Goal: Entertainment & Leisure: Consume media (video, audio)

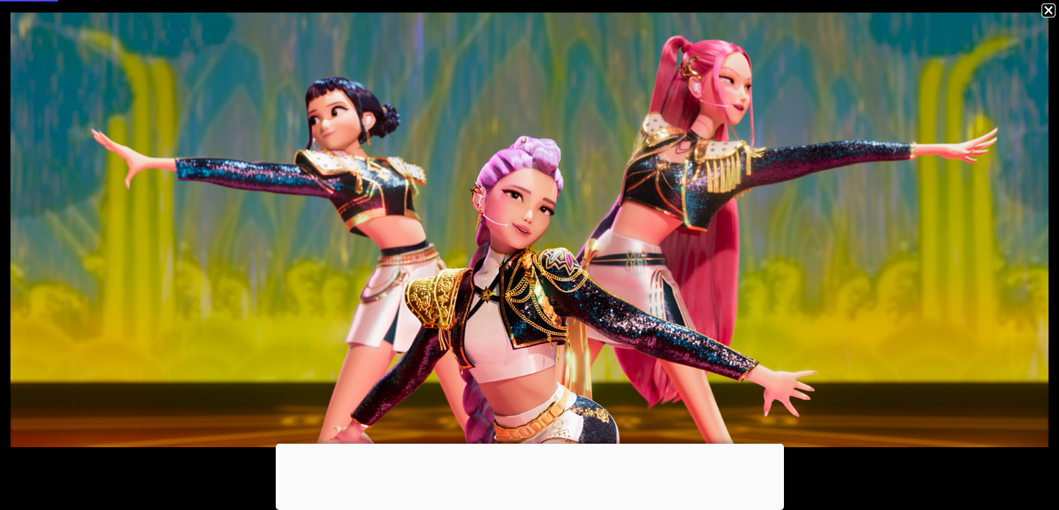
scroll to position [359, 0]
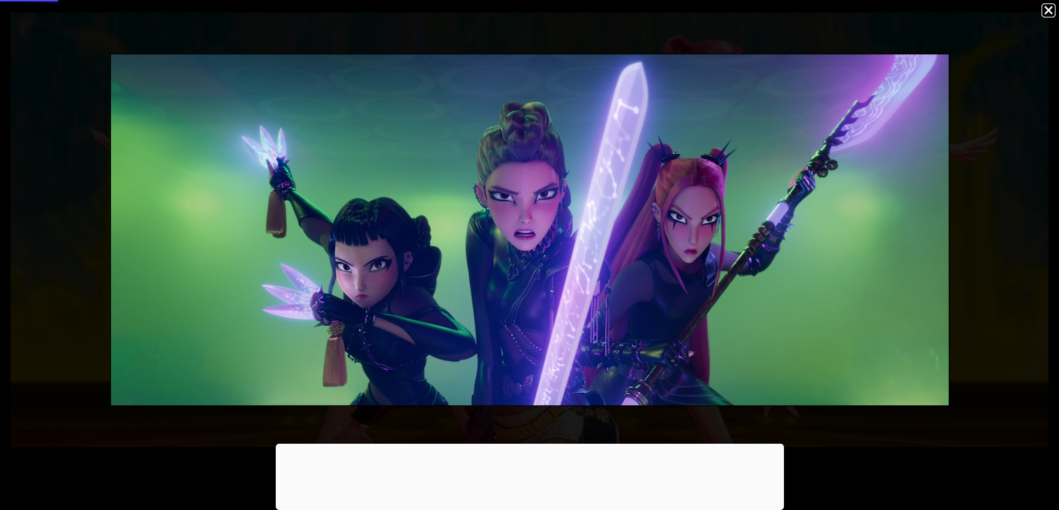
click at [549, 253] on img at bounding box center [530, 229] width 838 height 351
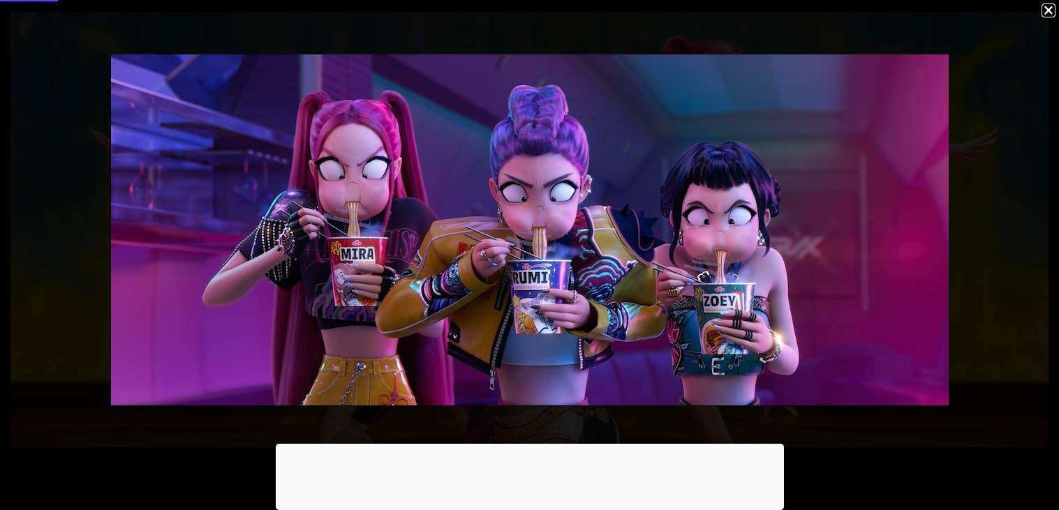
click at [612, 205] on div at bounding box center [529, 255] width 1059 height 510
click at [726, 217] on div at bounding box center [529, 255] width 1059 height 510
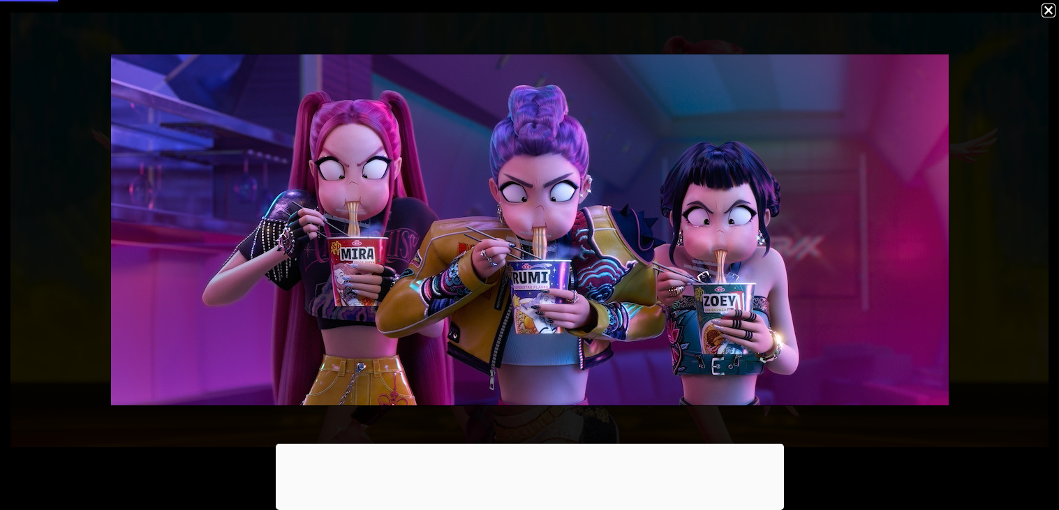
click at [535, 430] on div at bounding box center [529, 255] width 1059 height 510
click at [1048, 4] on div at bounding box center [529, 255] width 1059 height 510
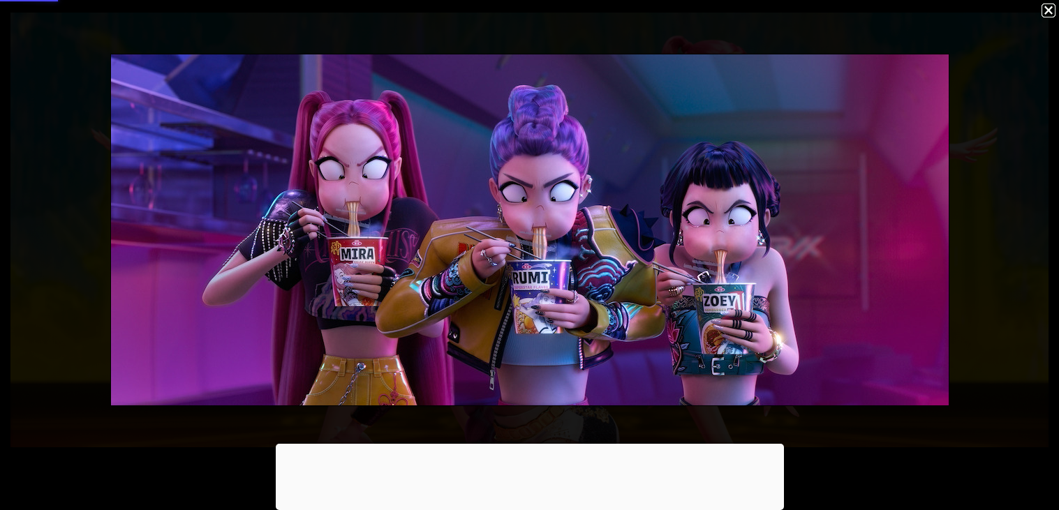
click at [1048, 4] on div at bounding box center [529, 255] width 1059 height 510
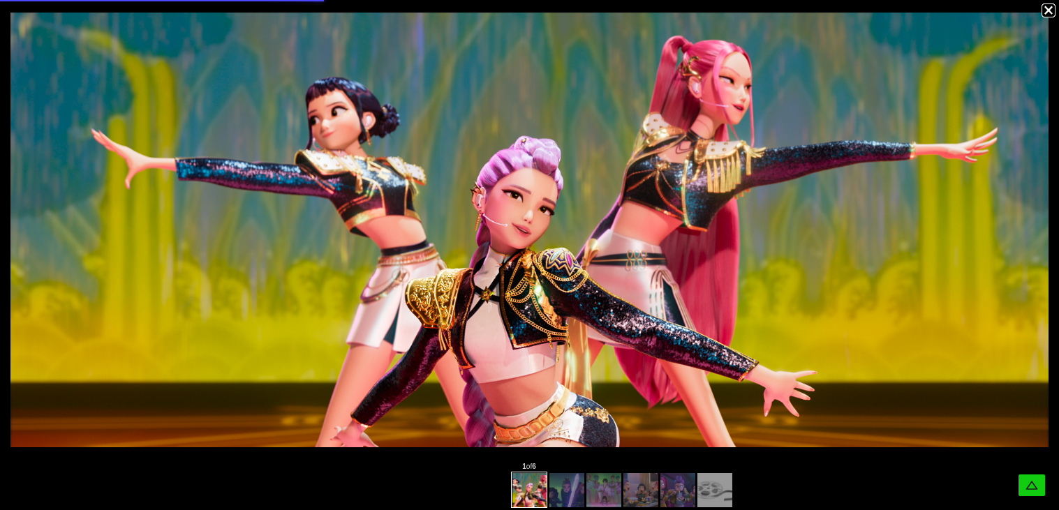
scroll to position [1071, 0]
click at [350, 492] on div at bounding box center [529, 490] width 1059 height 41
click at [567, 484] on div at bounding box center [566, 491] width 14 height 14
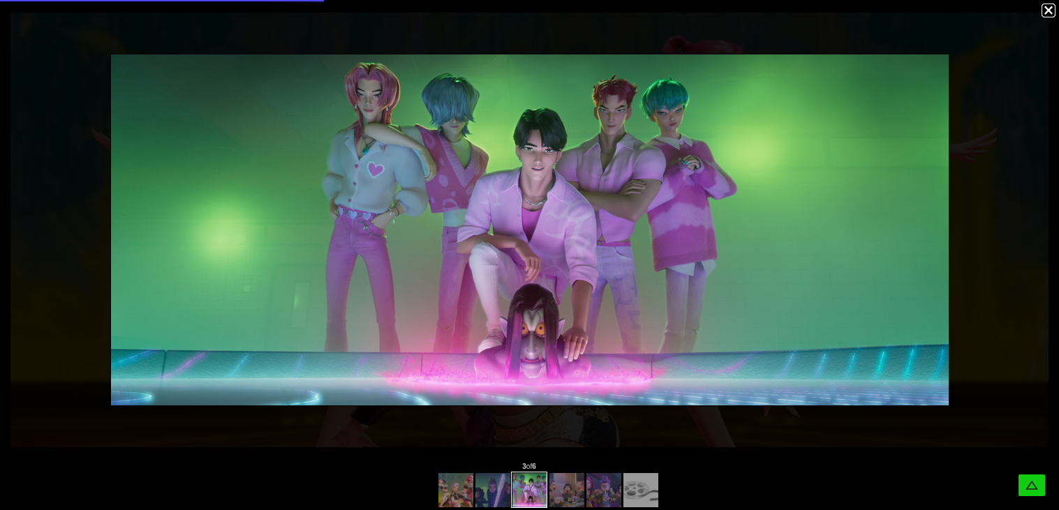
click at [505, 480] on div at bounding box center [549, 489] width 222 height 38
click at [554, 482] on img at bounding box center [530, 490] width 83 height 35
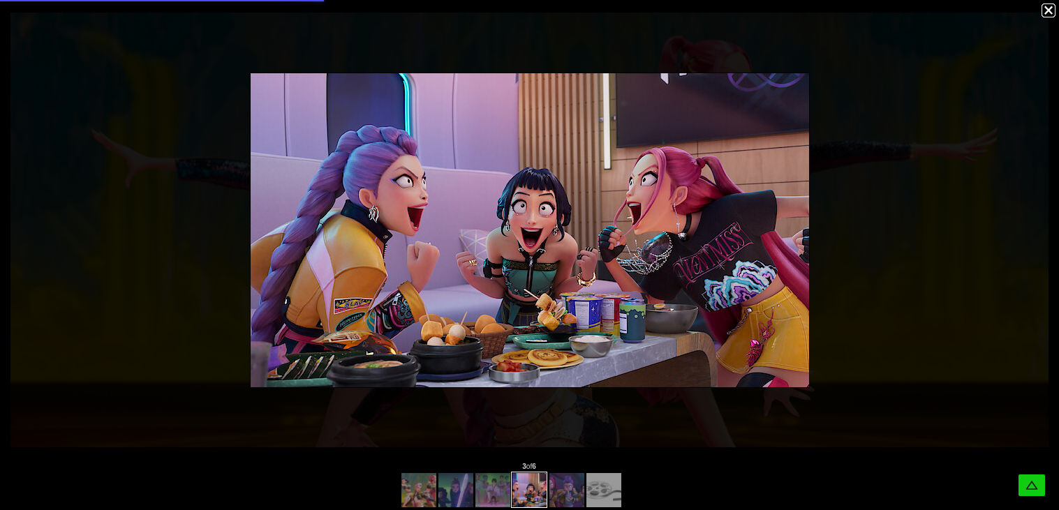
click at [563, 487] on div at bounding box center [566, 491] width 14 height 14
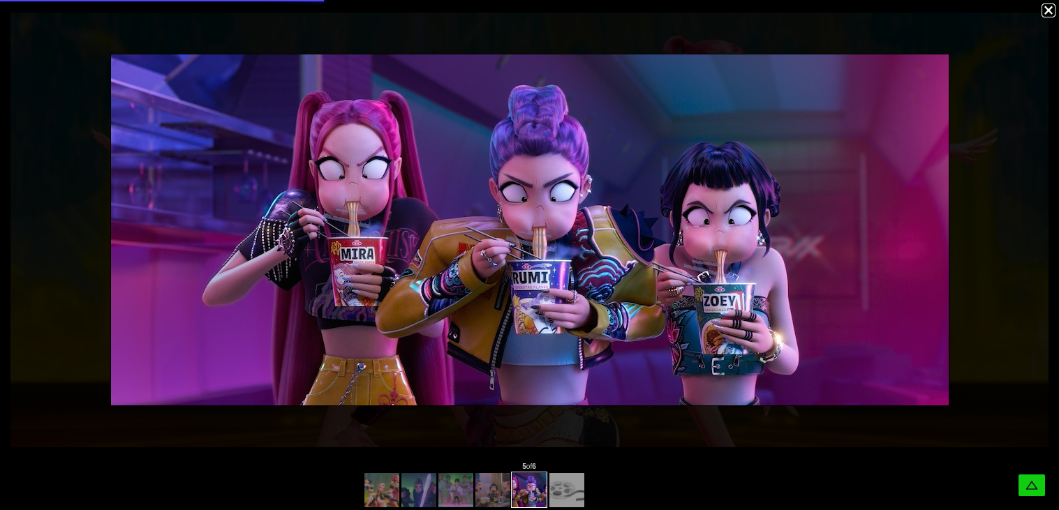
click at [505, 484] on img at bounding box center [493, 490] width 62 height 35
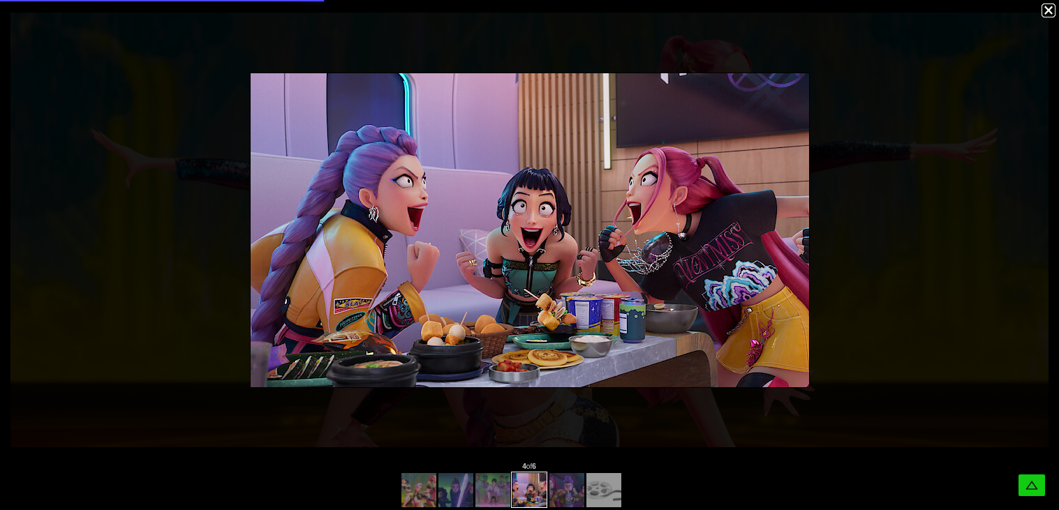
click at [571, 213] on div at bounding box center [529, 230] width 1059 height 461
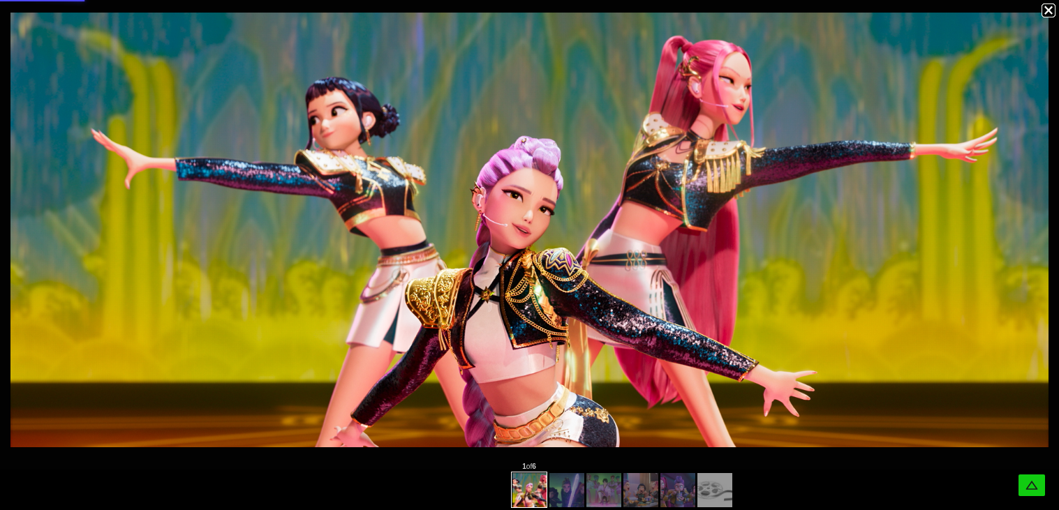
scroll to position [613, 0]
click at [636, 489] on div at bounding box center [623, 489] width 222 height 38
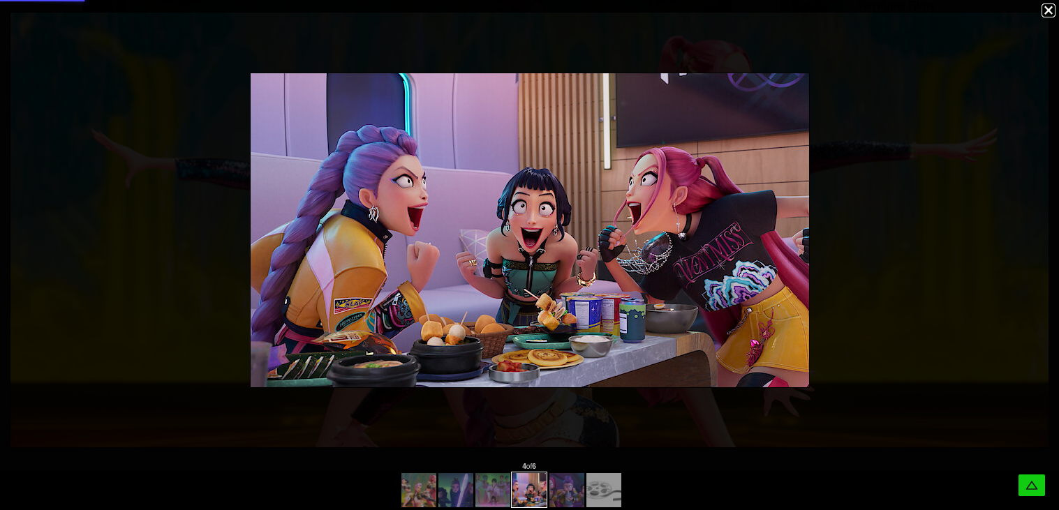
click at [697, 456] on div at bounding box center [529, 230] width 1059 height 461
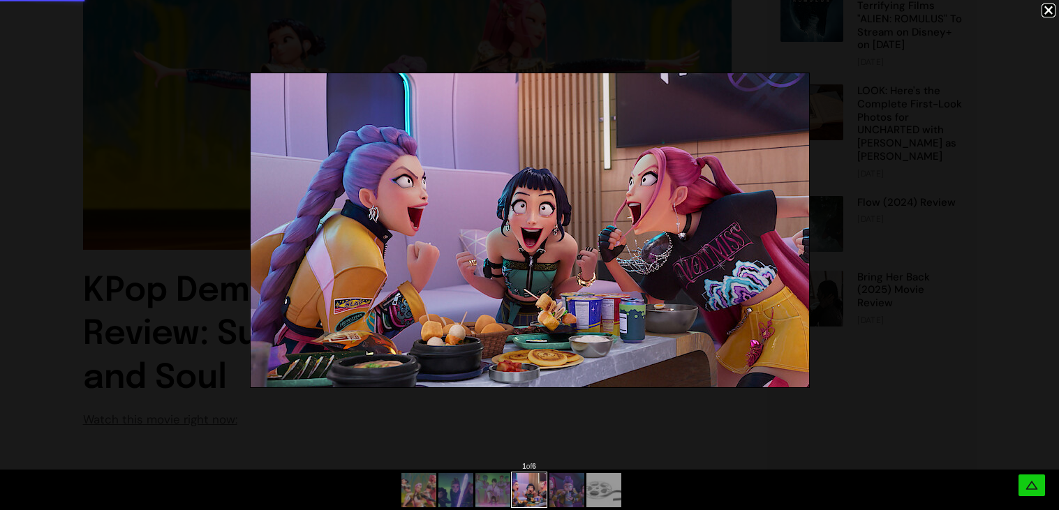
click at [623, 492] on div at bounding box center [512, 489] width 222 height 38
